Goal: Task Accomplishment & Management: Manage account settings

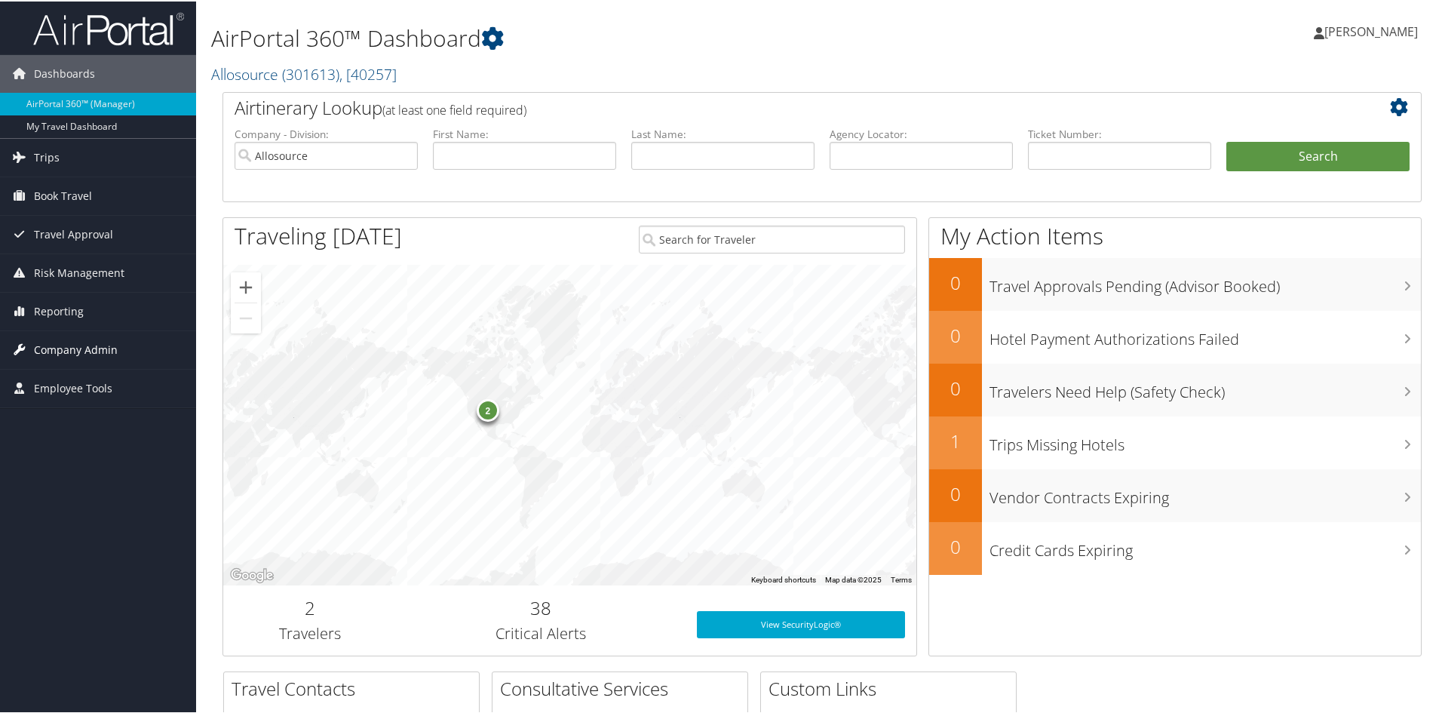
click at [77, 351] on span "Company Admin" at bounding box center [76, 349] width 84 height 38
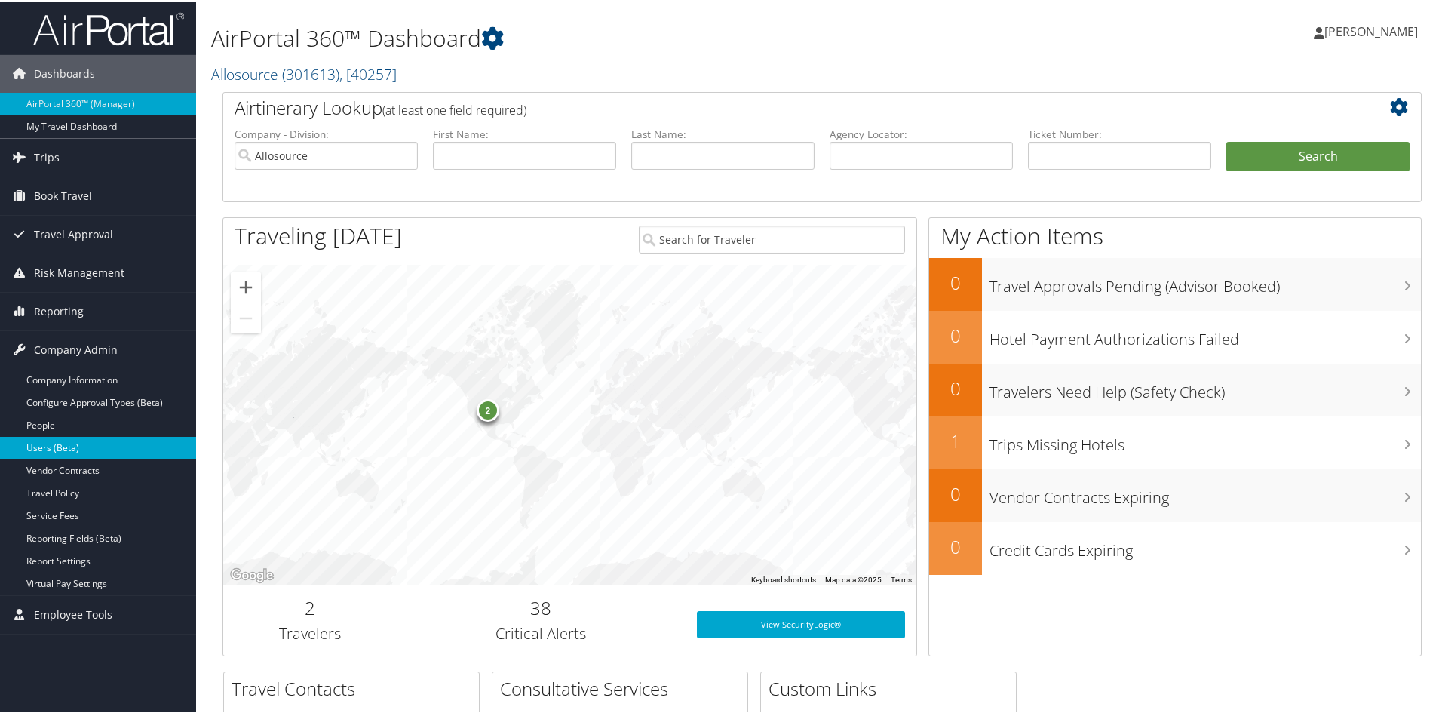
click at [72, 447] on link "Users (Beta)" at bounding box center [98, 446] width 196 height 23
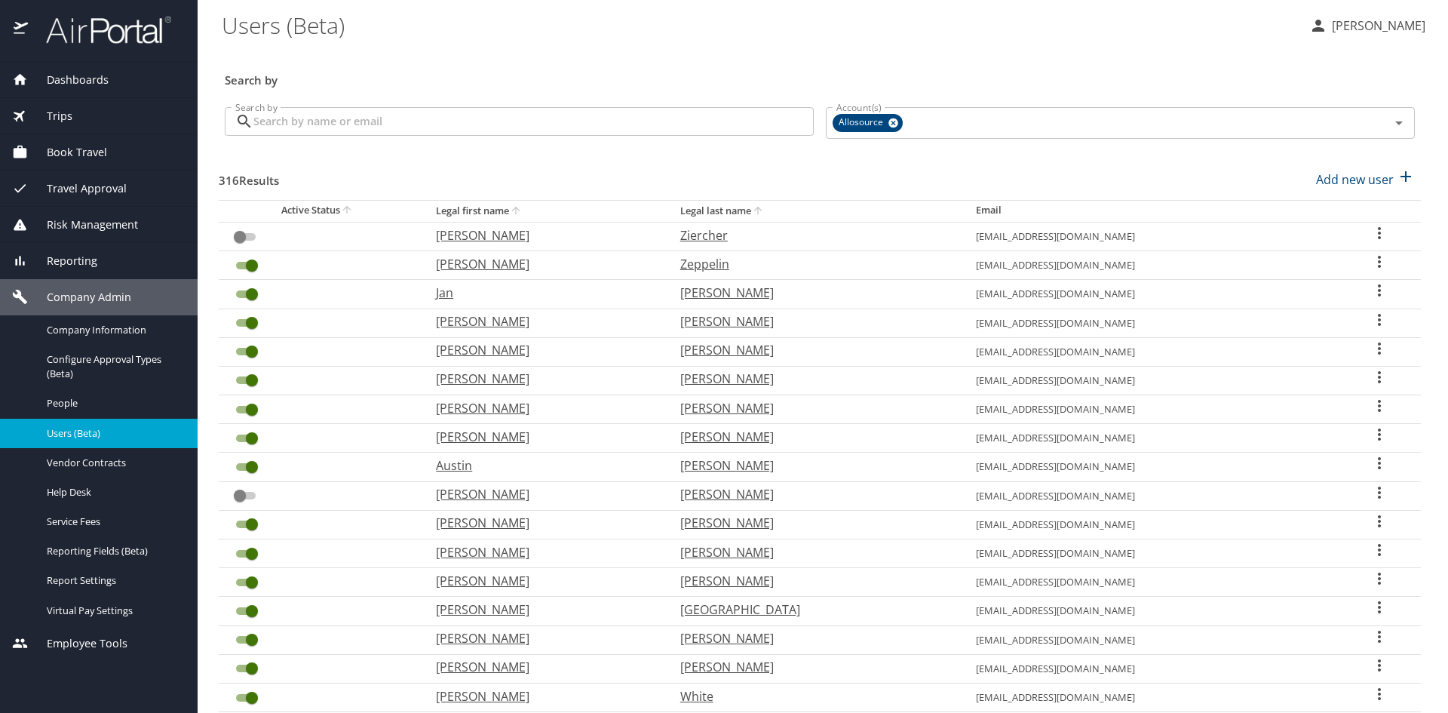
click at [771, 207] on th "Legal last name" at bounding box center [816, 211] width 296 height 22
checkbox input "true"
checkbox input "false"
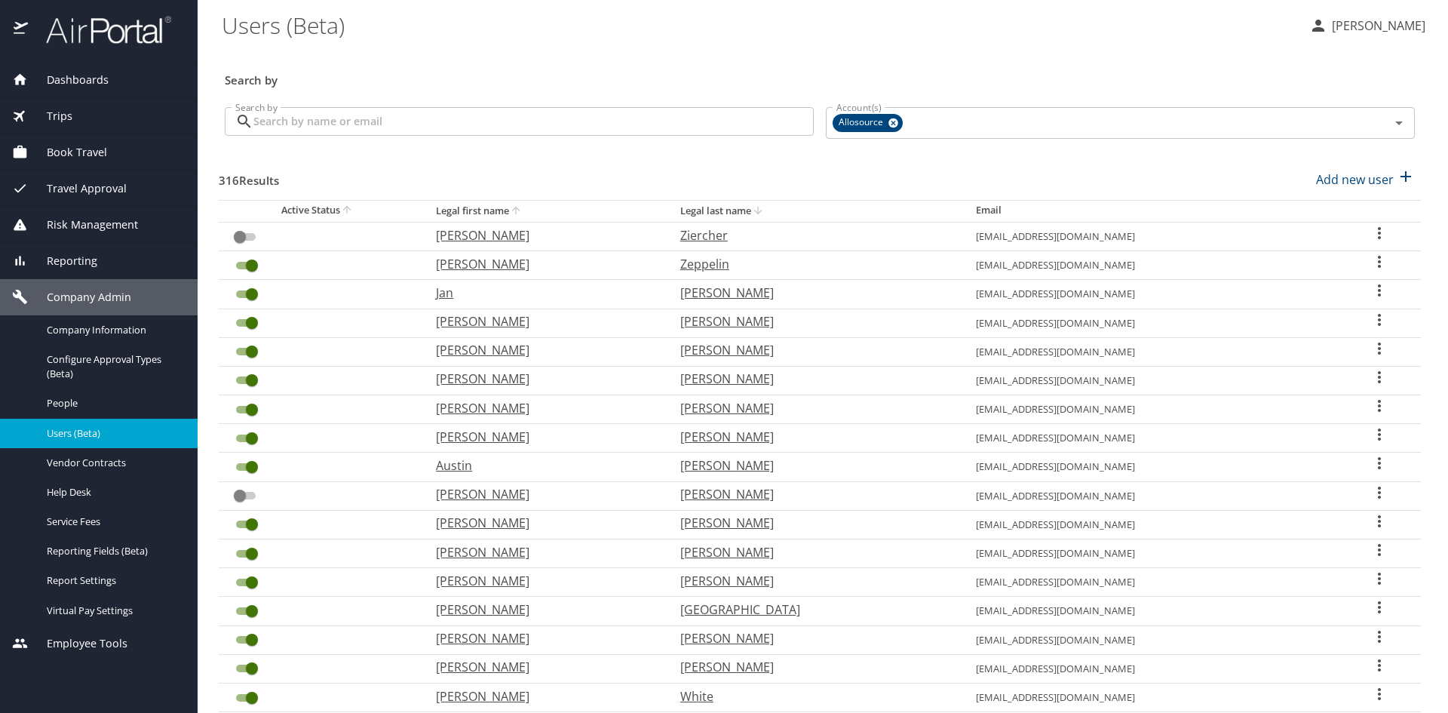
checkbox input "true"
checkbox input "false"
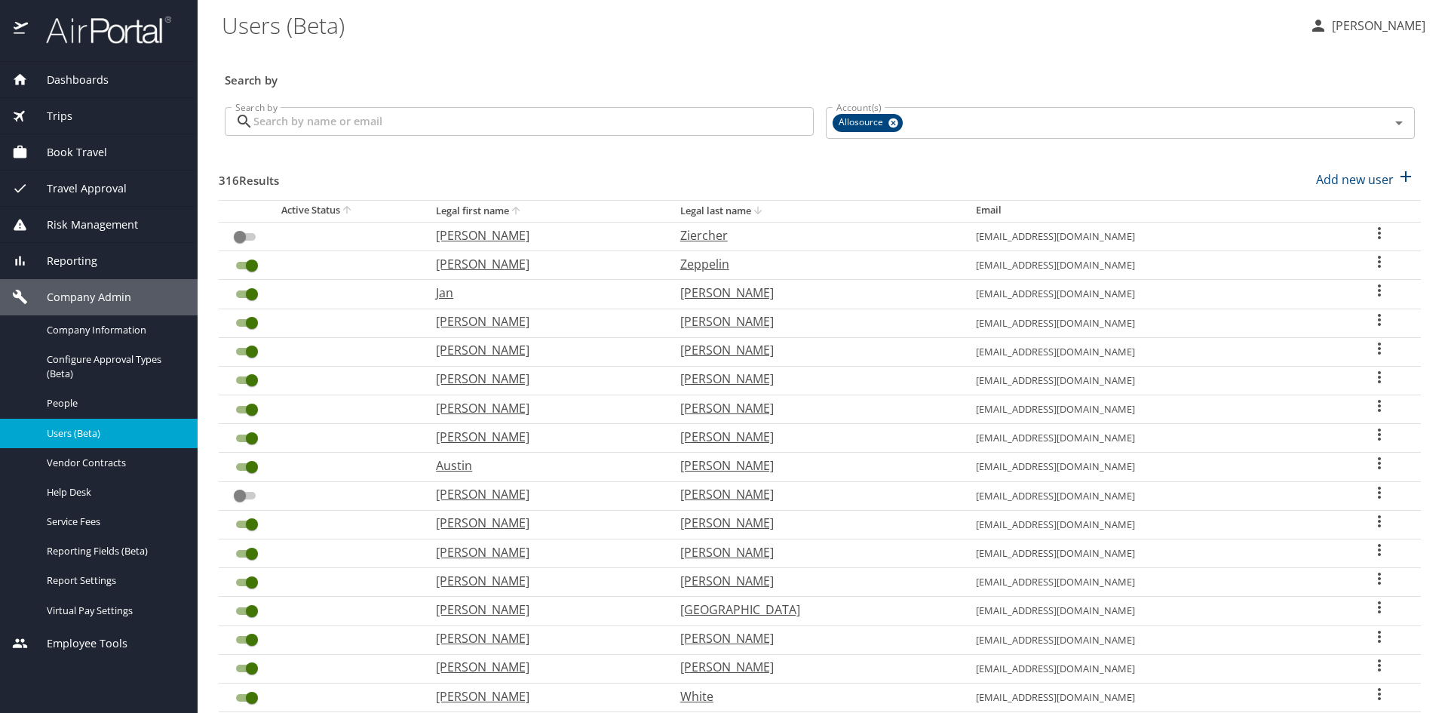
checkbox input "false"
checkbox input "true"
checkbox input "false"
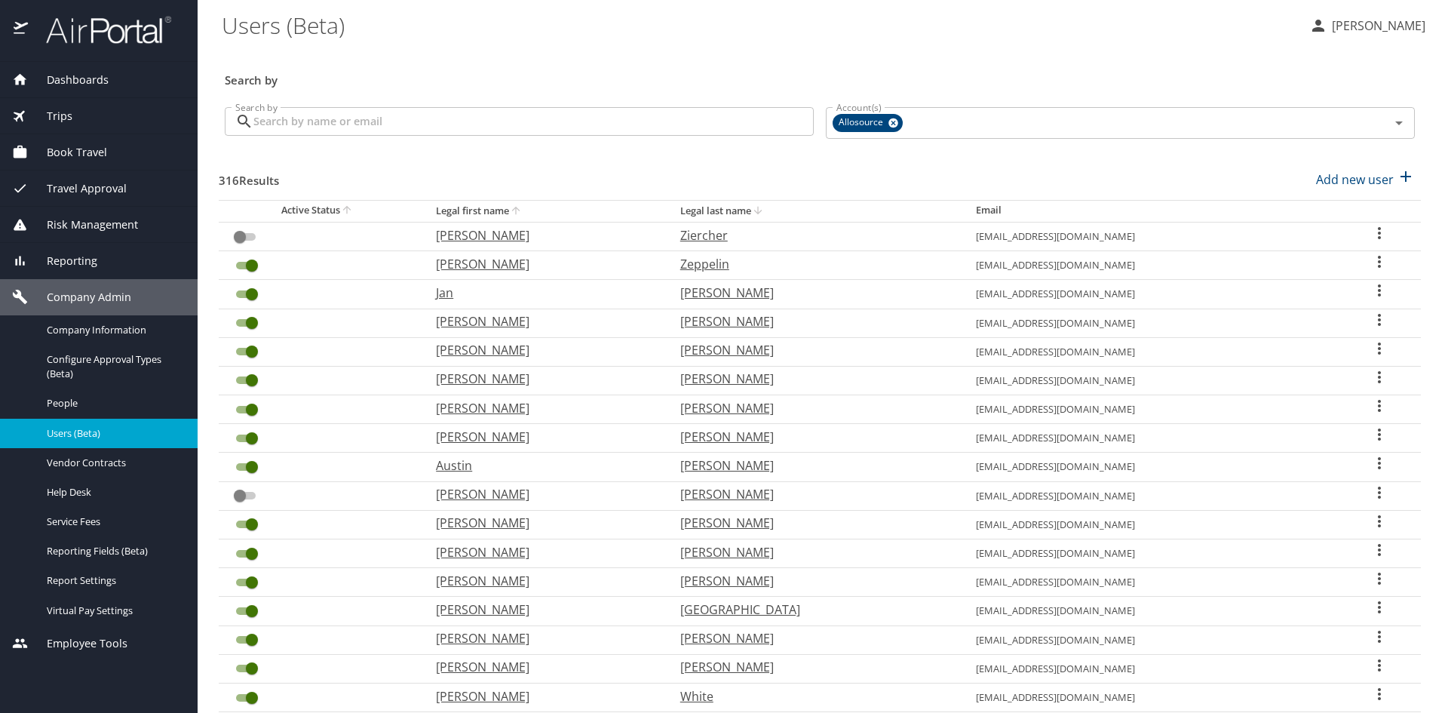
checkbox input "false"
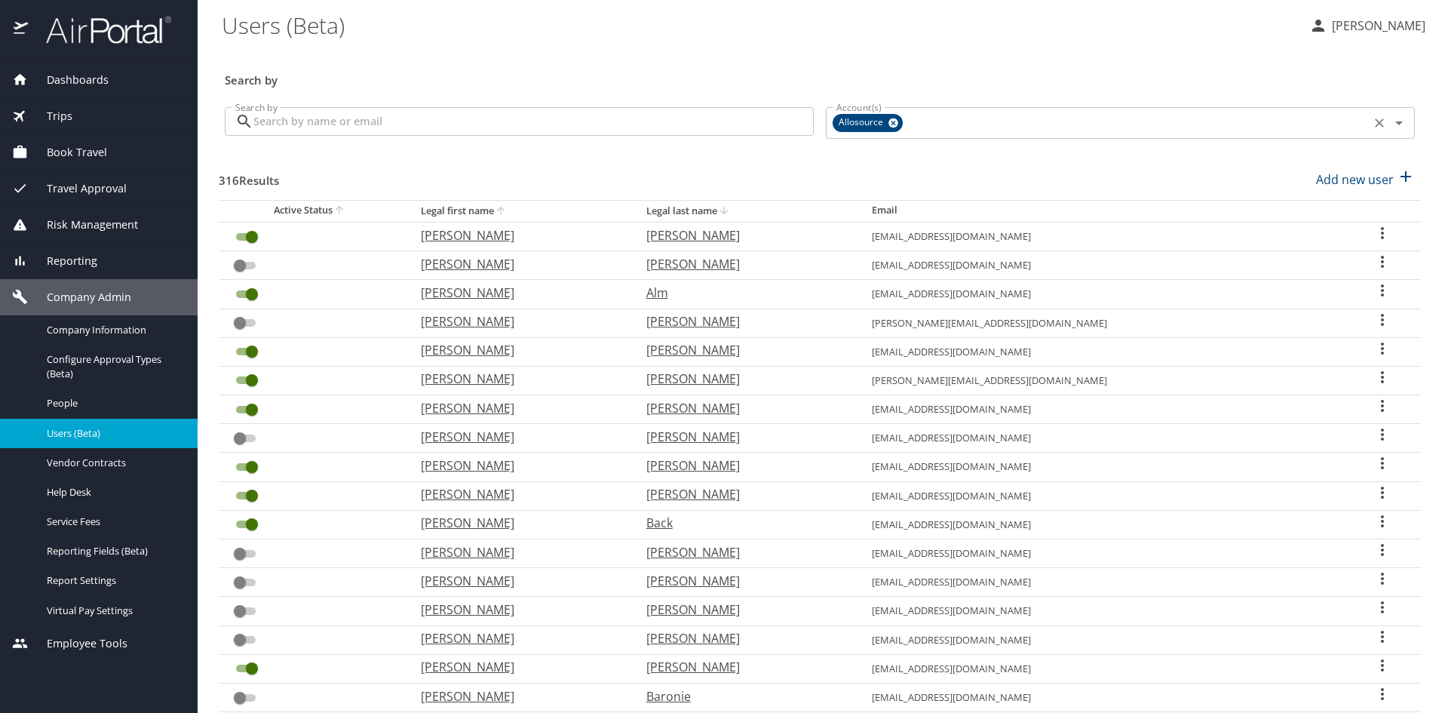
click at [1390, 119] on icon "Open" at bounding box center [1399, 123] width 18 height 18
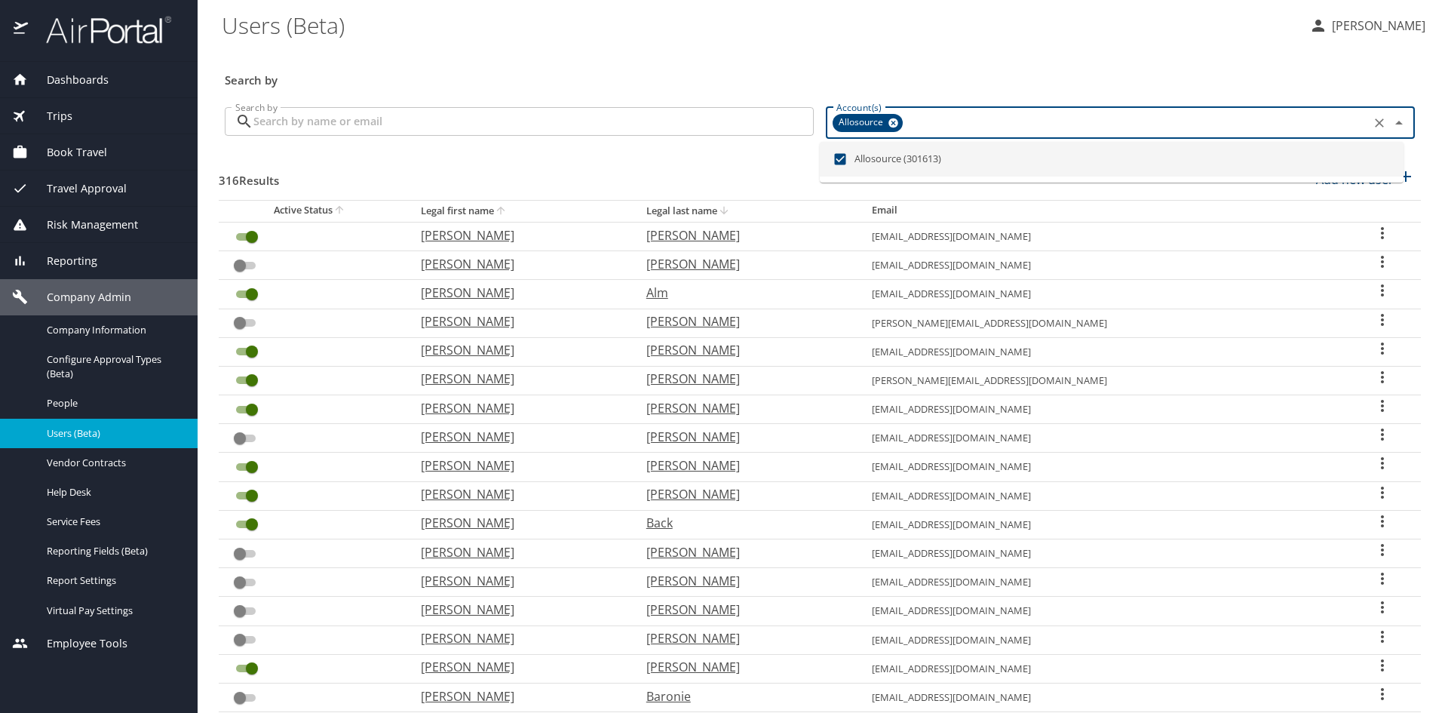
click at [1390, 119] on icon "Close" at bounding box center [1399, 123] width 18 height 18
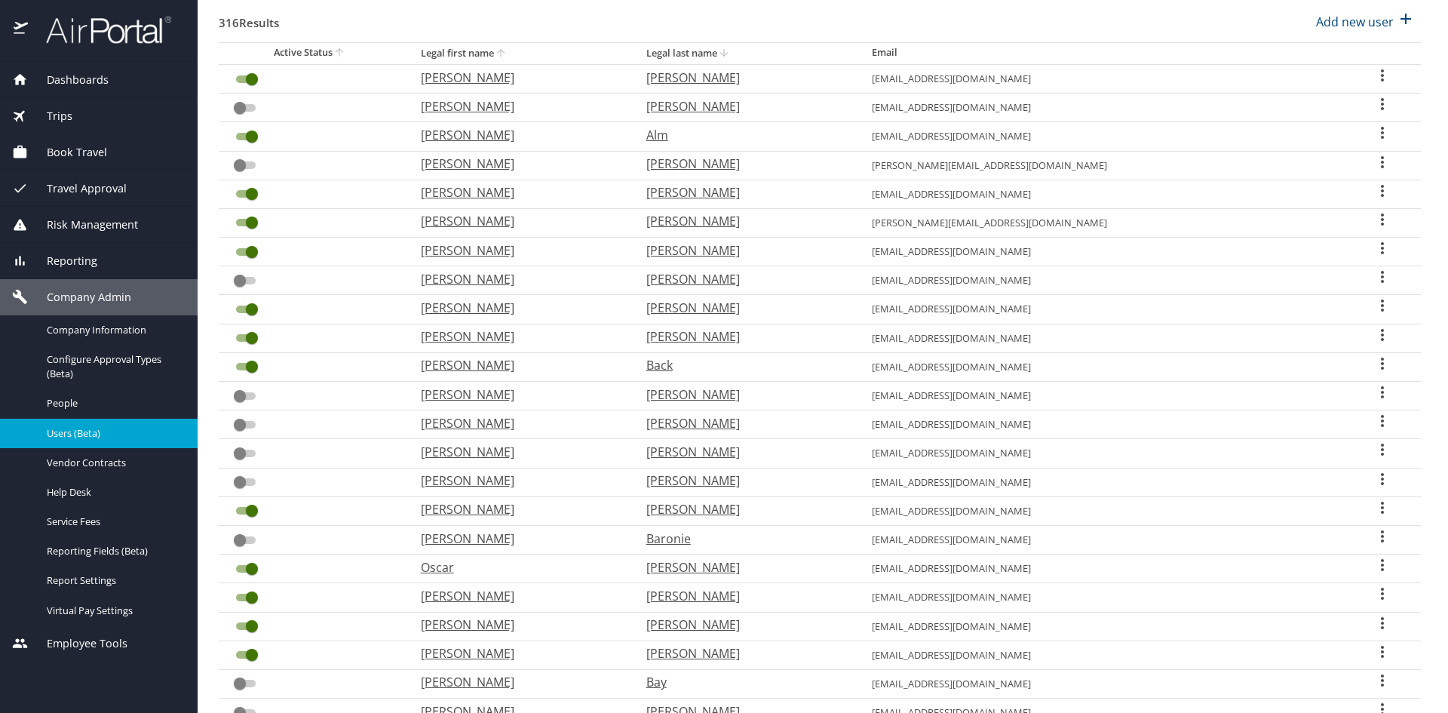
scroll to position [308, 0]
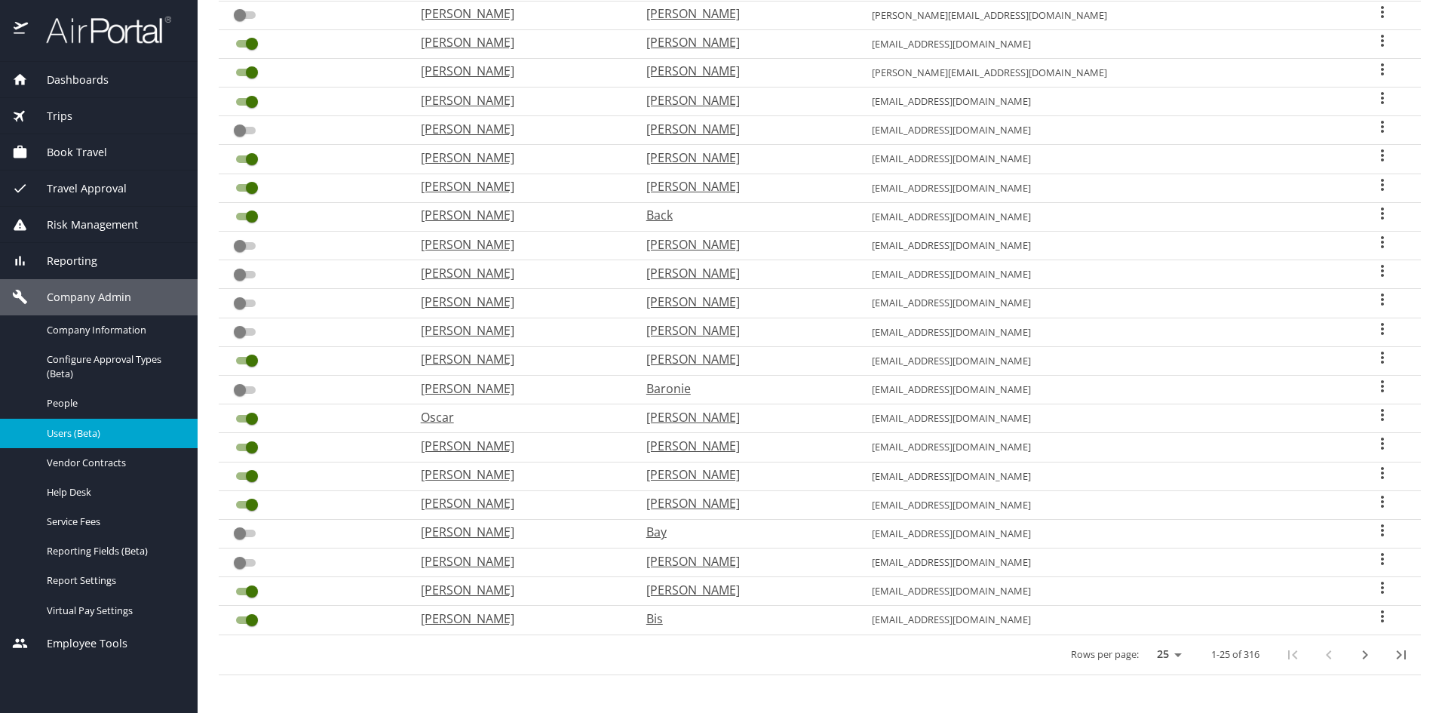
drag, startPoint x: 289, startPoint y: 209, endPoint x: 946, endPoint y: 748, distance: 849.8
click at [946, 712] on html "Dashboards AirPortal 360™ Manager My Travel Dashboard Trips Airtinerary® Lookup…" at bounding box center [724, 356] width 1448 height 713
click at [1161, 643] on select "25 50 100" at bounding box center [1166, 654] width 42 height 23
select select "100"
click at [1145, 643] on select "25 50 100" at bounding box center [1166, 654] width 42 height 23
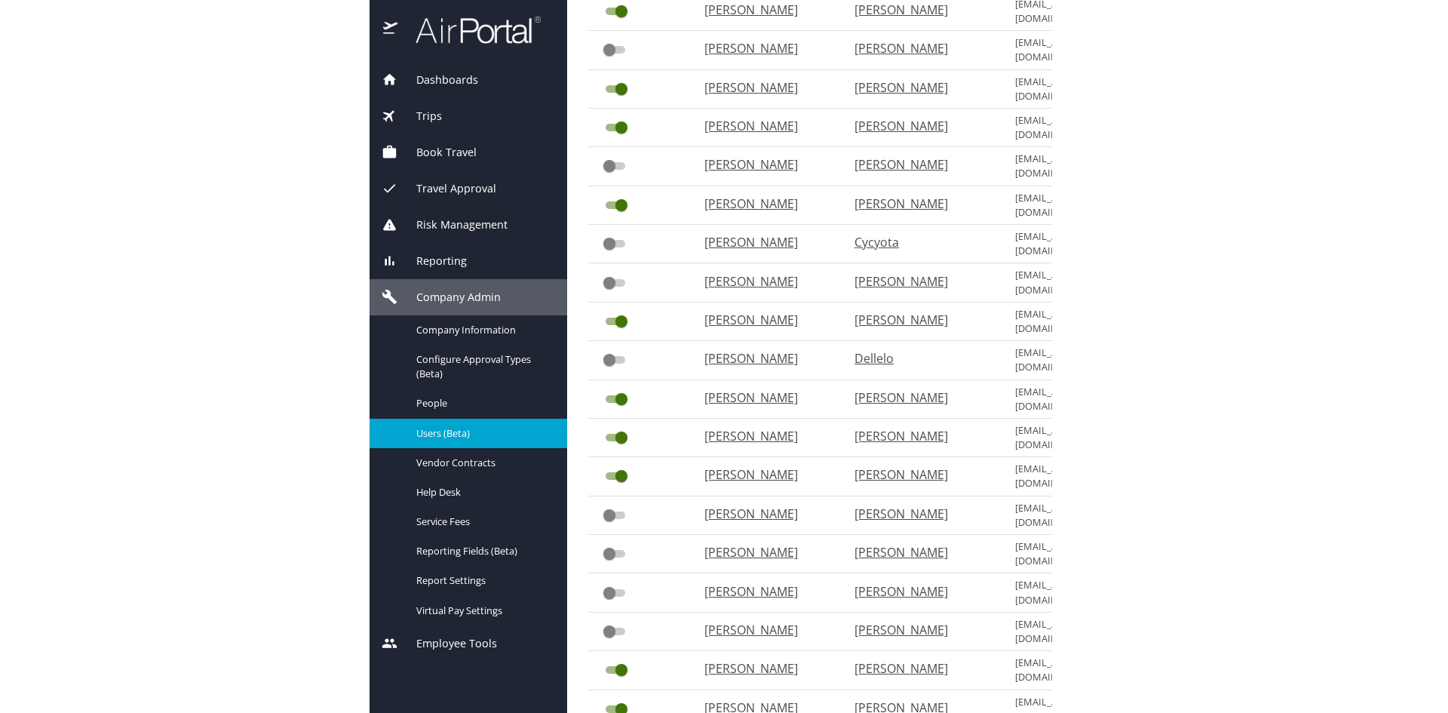
scroll to position [2467, 0]
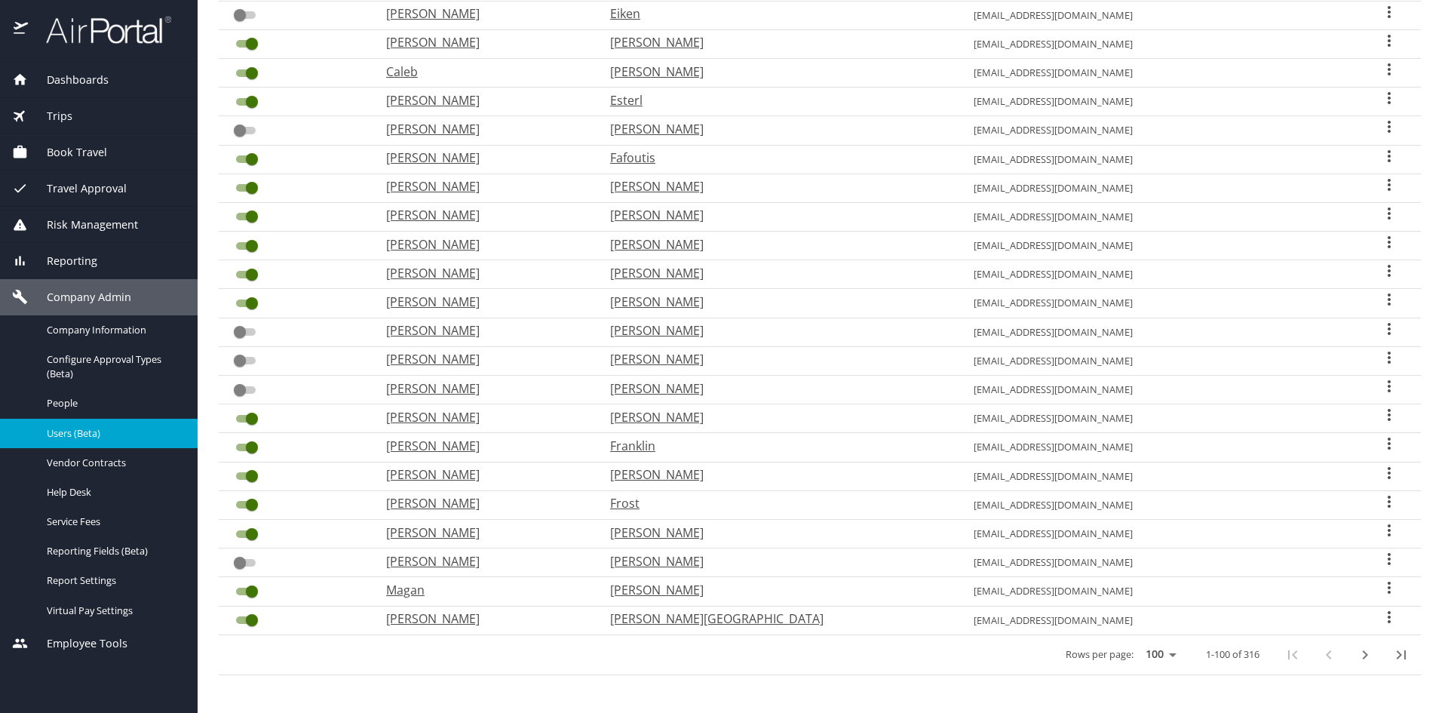
copy thead "User Search Table"
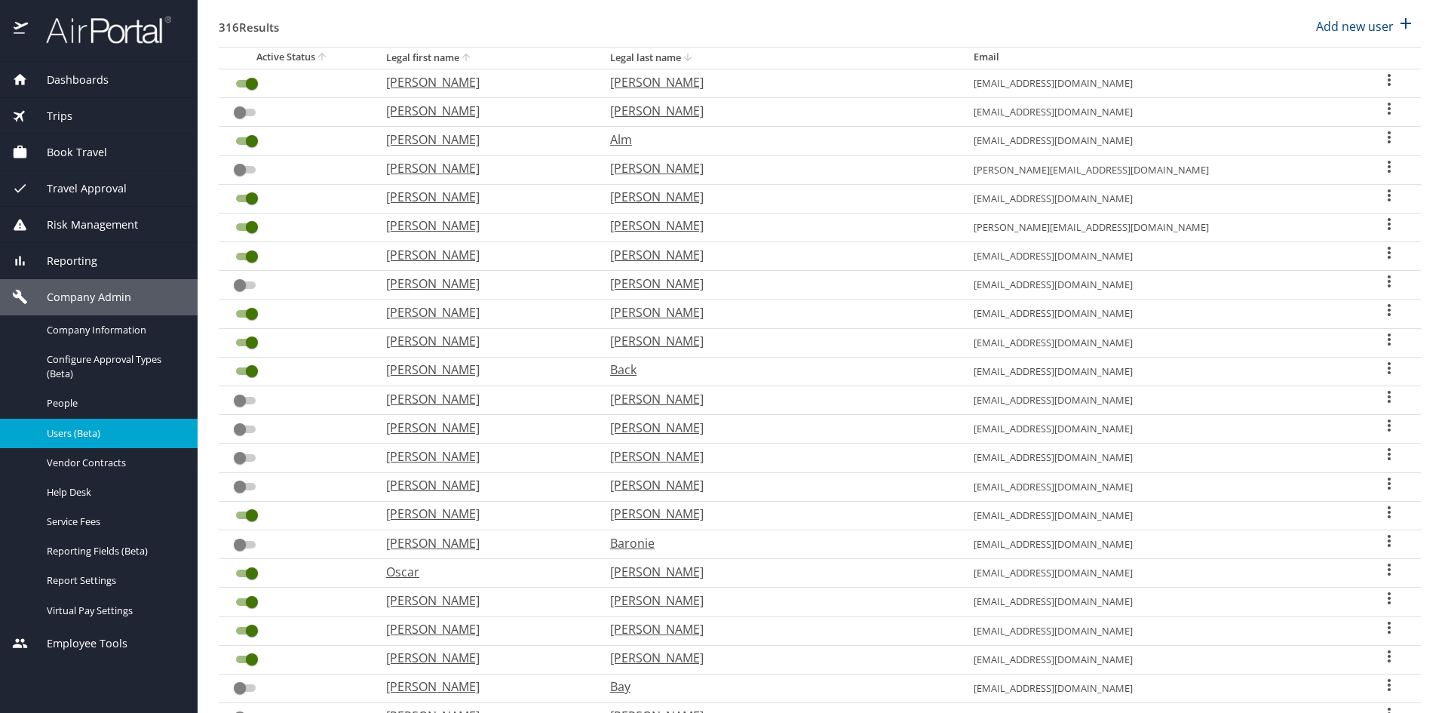
scroll to position [0, 0]
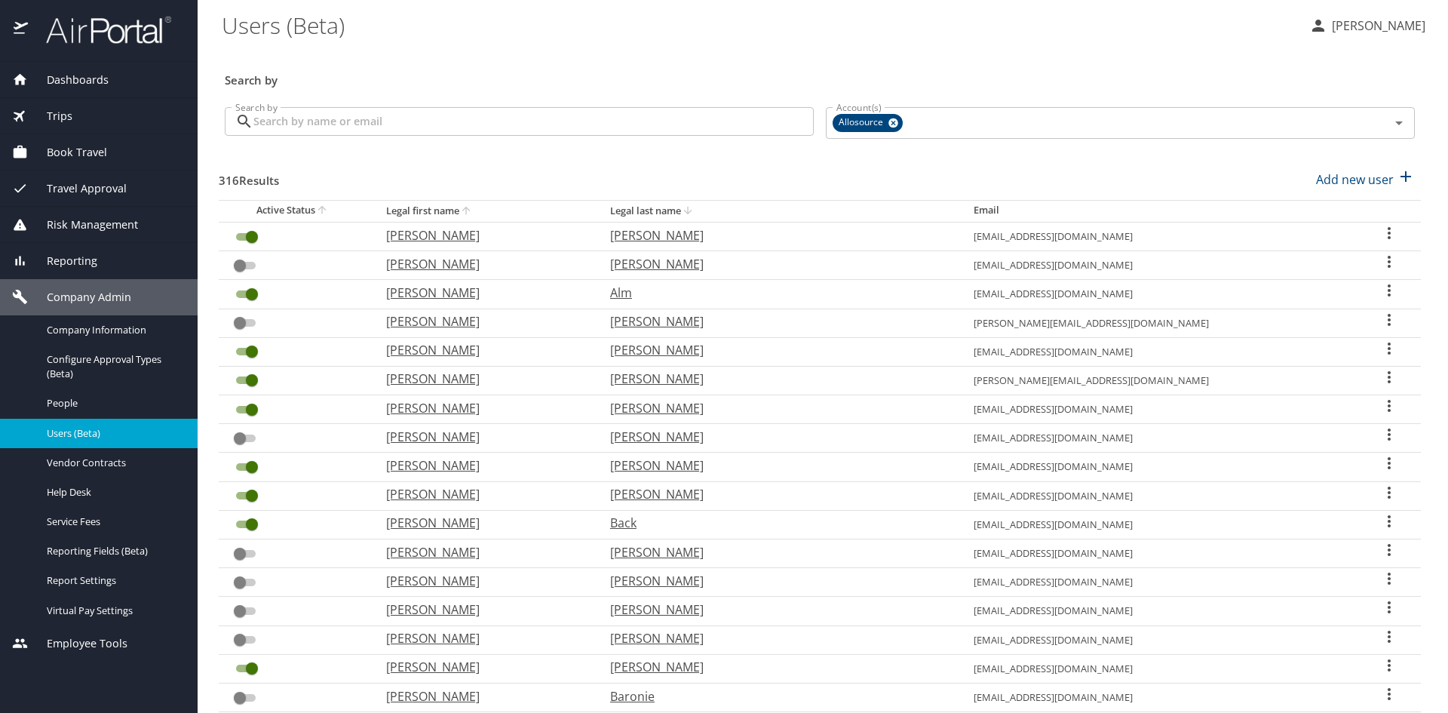
click at [1171, 20] on \(Beta\) "Users (Beta)" at bounding box center [759, 25] width 1075 height 47
click at [78, 403] on span "People" at bounding box center [113, 403] width 133 height 14
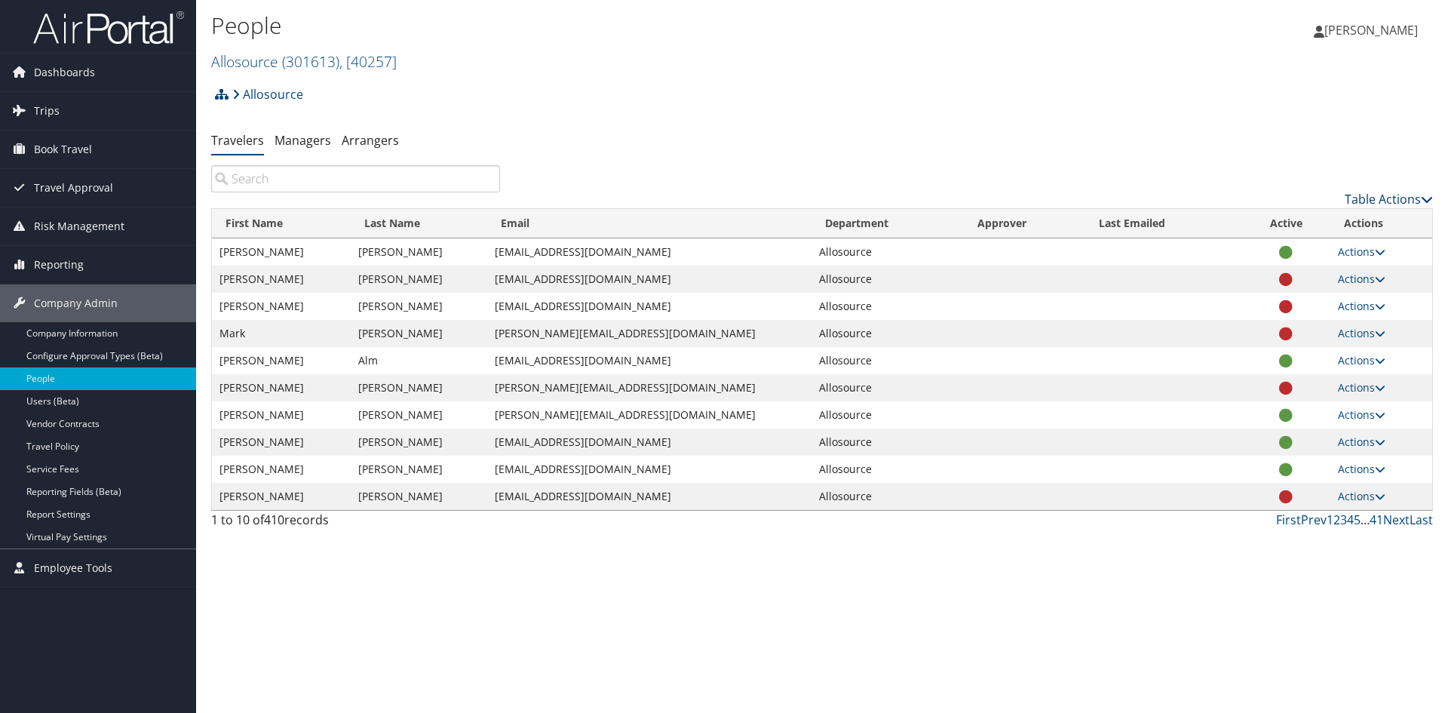
click at [1392, 201] on link "Table Actions" at bounding box center [1389, 199] width 88 height 17
click at [1357, 213] on link "Download Report" at bounding box center [1327, 223] width 198 height 26
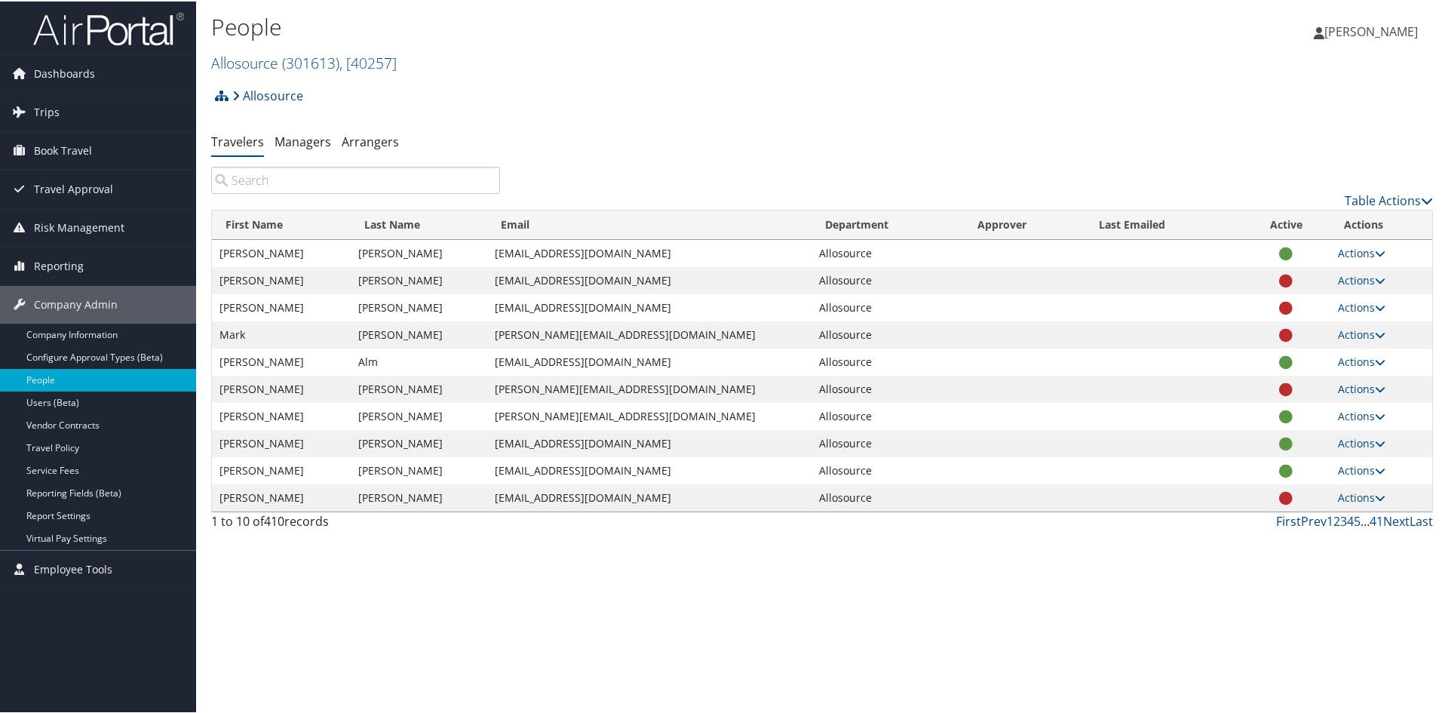
click at [1358, 24] on span "[PERSON_NAME]" at bounding box center [1371, 30] width 94 height 17
click at [1271, 243] on link "Sign Out" at bounding box center [1331, 246] width 168 height 26
